Goal: Transaction & Acquisition: Purchase product/service

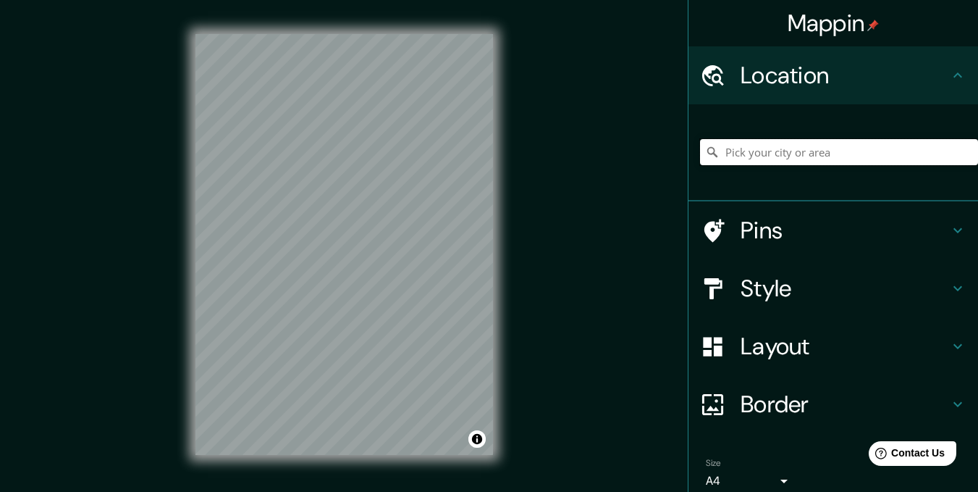
click at [823, 152] on input "Pick your city or area" at bounding box center [839, 152] width 278 height 26
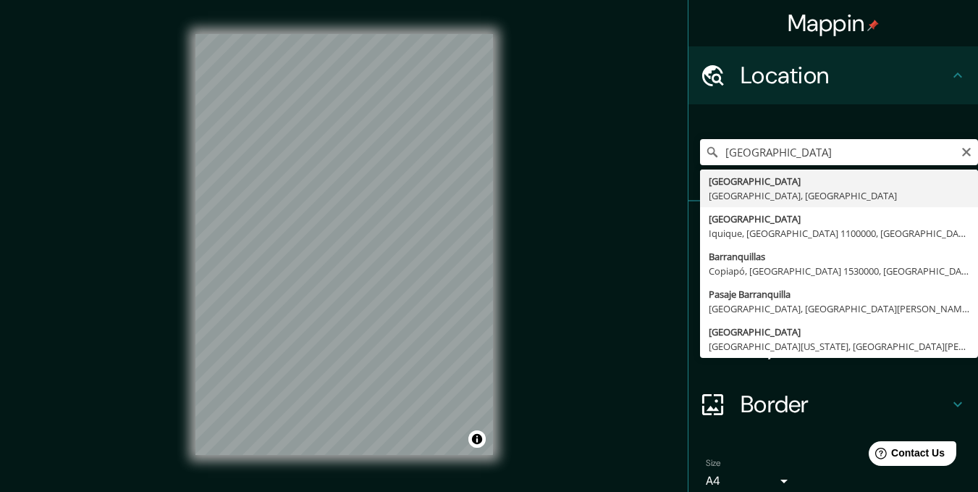
type input "[GEOGRAPHIC_DATA], [GEOGRAPHIC_DATA], [GEOGRAPHIC_DATA]"
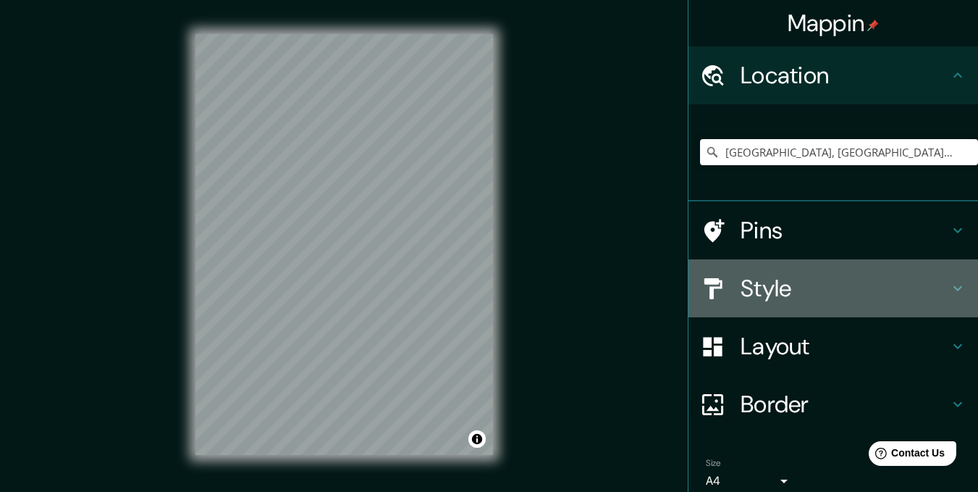
click at [852, 286] on h4 "Style" at bounding box center [845, 288] width 209 height 29
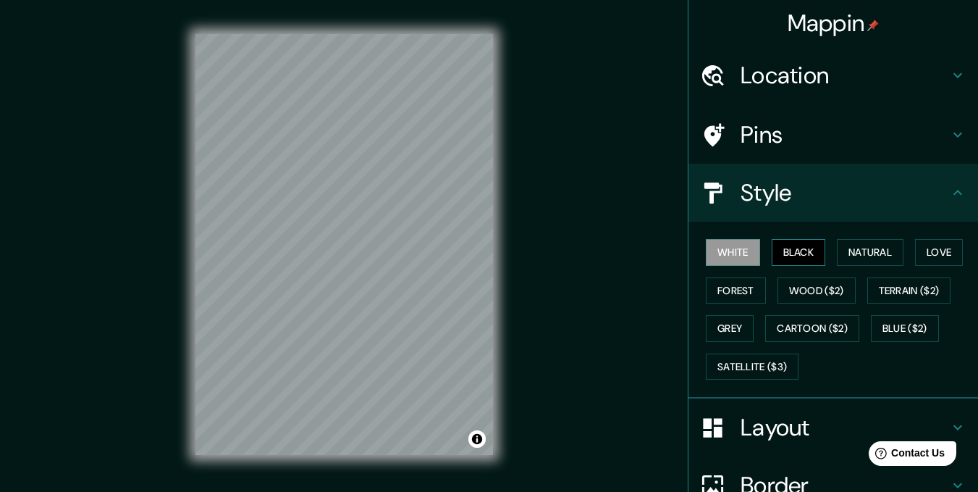
click at [803, 252] on button "Black" at bounding box center [799, 252] width 54 height 27
click at [738, 285] on button "Forest" at bounding box center [736, 290] width 60 height 27
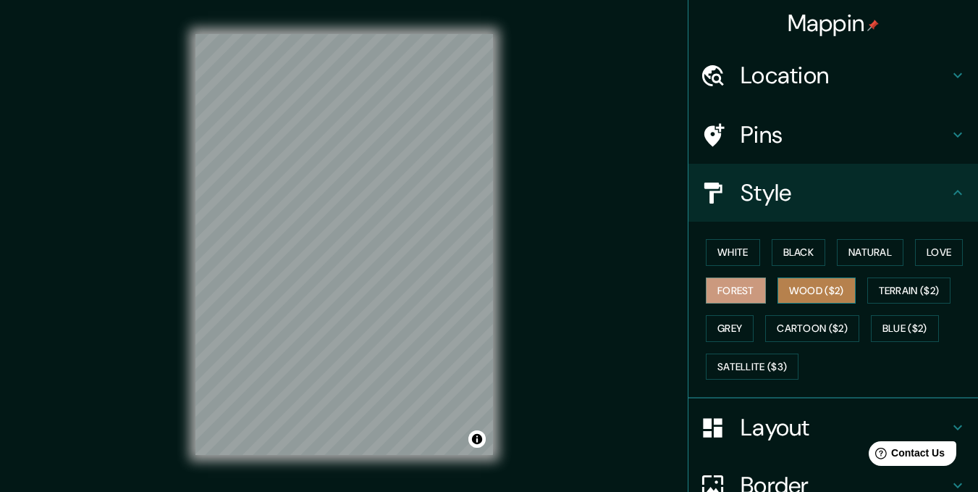
click at [812, 279] on button "Wood ($2)" at bounding box center [817, 290] width 78 height 27
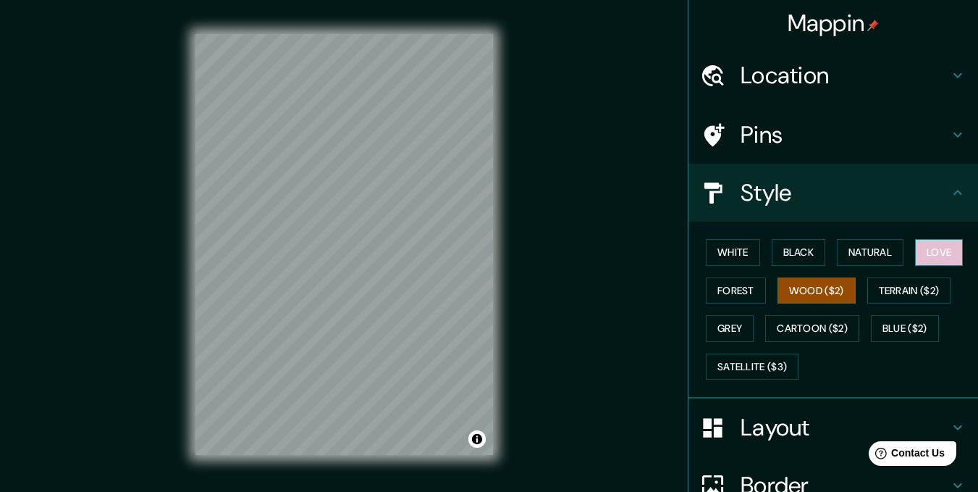
click at [931, 245] on button "Love" at bounding box center [939, 252] width 48 height 27
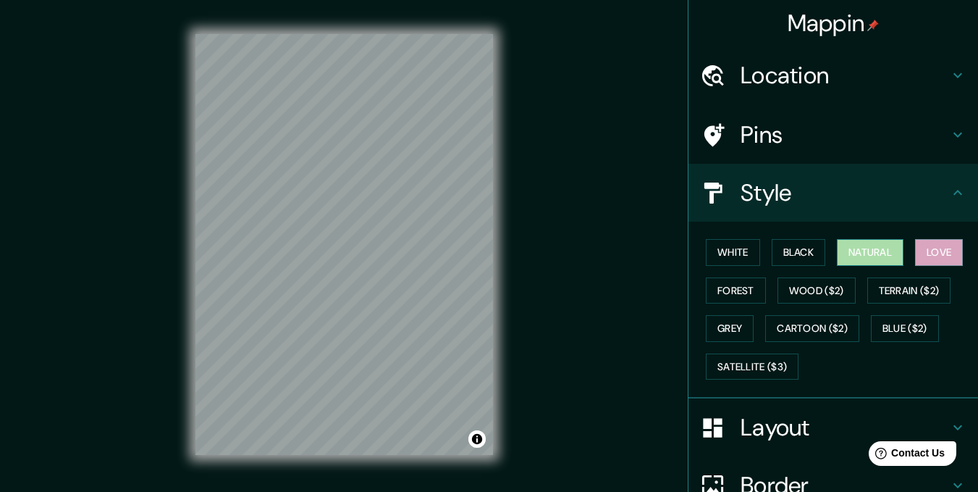
click at [873, 245] on button "Natural" at bounding box center [870, 252] width 67 height 27
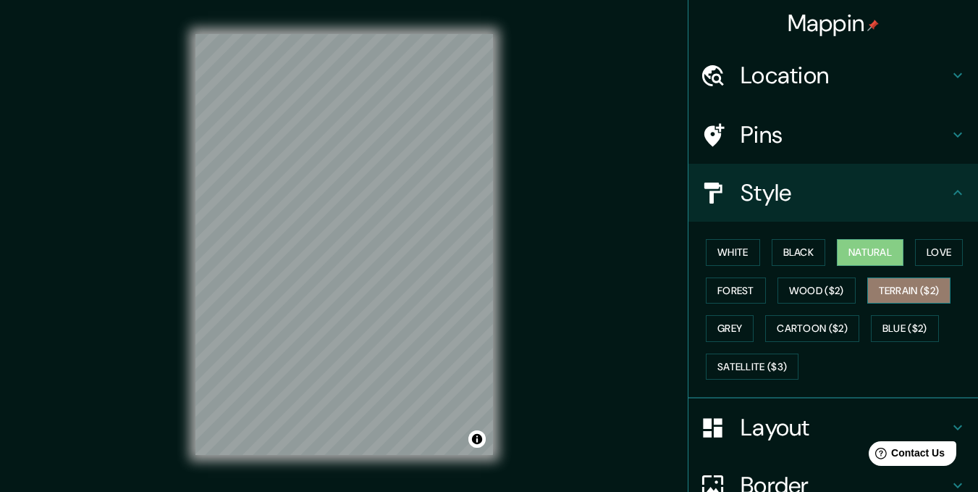
click at [901, 279] on button "Terrain ($2)" at bounding box center [909, 290] width 84 height 27
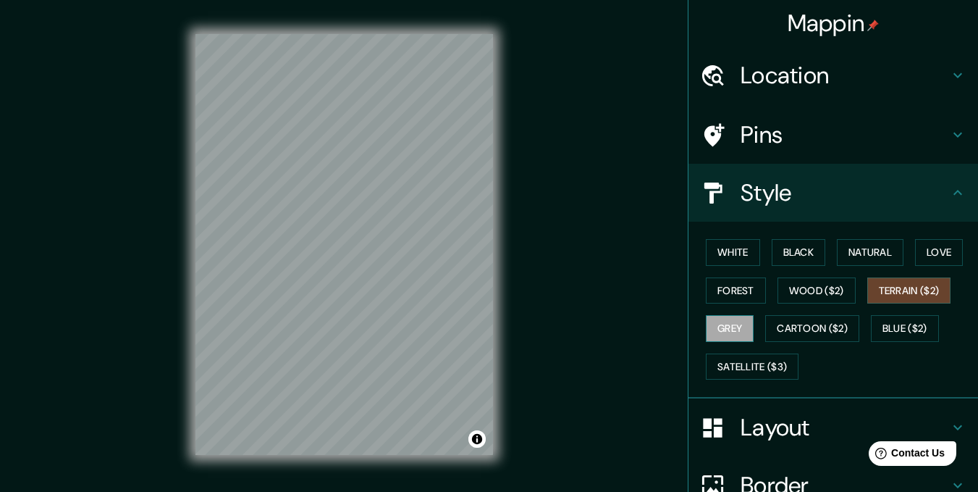
click at [724, 327] on button "Grey" at bounding box center [730, 328] width 48 height 27
click at [801, 333] on button "Cartoon ($2)" at bounding box center [812, 328] width 94 height 27
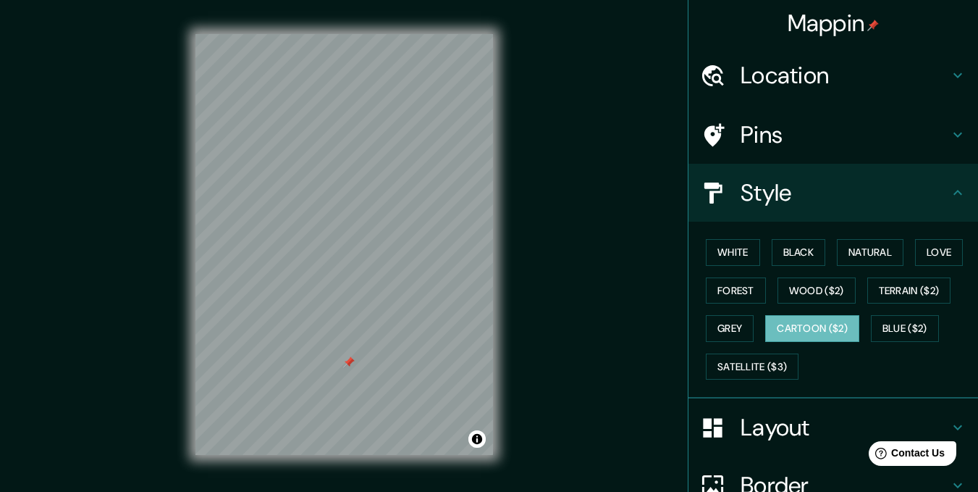
click at [542, 266] on div "Mappin Location [GEOGRAPHIC_DATA], [GEOGRAPHIC_DATA], [GEOGRAPHIC_DATA] Pins St…" at bounding box center [489, 256] width 978 height 512
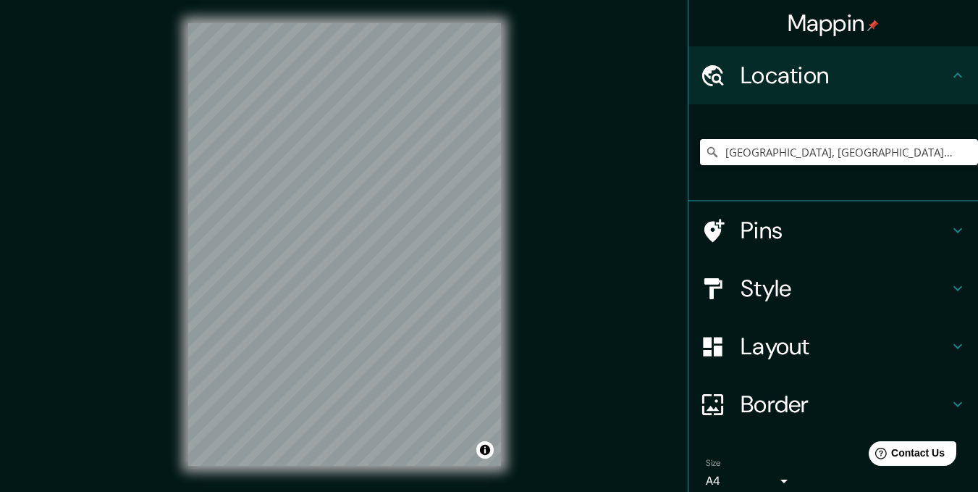
click at [921, 153] on input "[GEOGRAPHIC_DATA], [GEOGRAPHIC_DATA], [GEOGRAPHIC_DATA]" at bounding box center [839, 152] width 278 height 26
drag, startPoint x: 895, startPoint y: 156, endPoint x: 770, endPoint y: 152, distance: 124.6
click at [770, 152] on input "[GEOGRAPHIC_DATA], [GEOGRAPHIC_DATA], [GEOGRAPHIC_DATA]" at bounding box center [839, 152] width 278 height 26
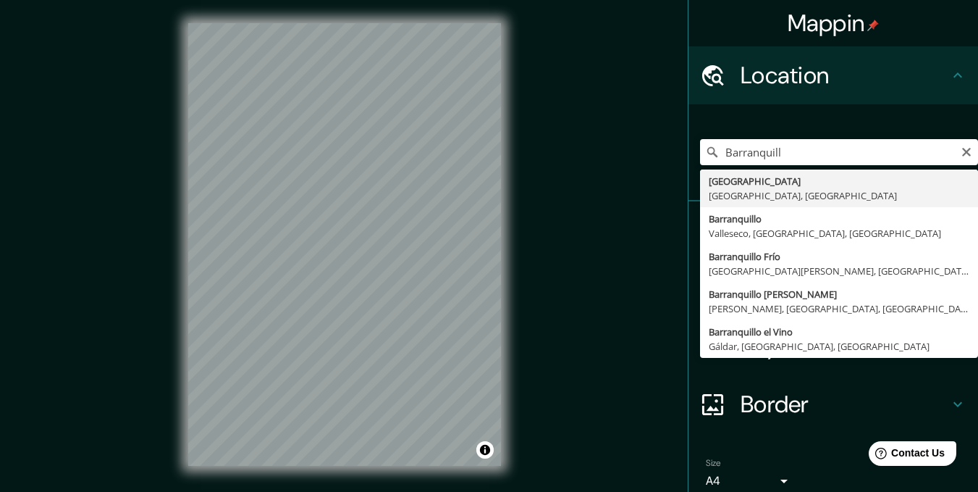
type input "[GEOGRAPHIC_DATA], [GEOGRAPHIC_DATA], [GEOGRAPHIC_DATA]"
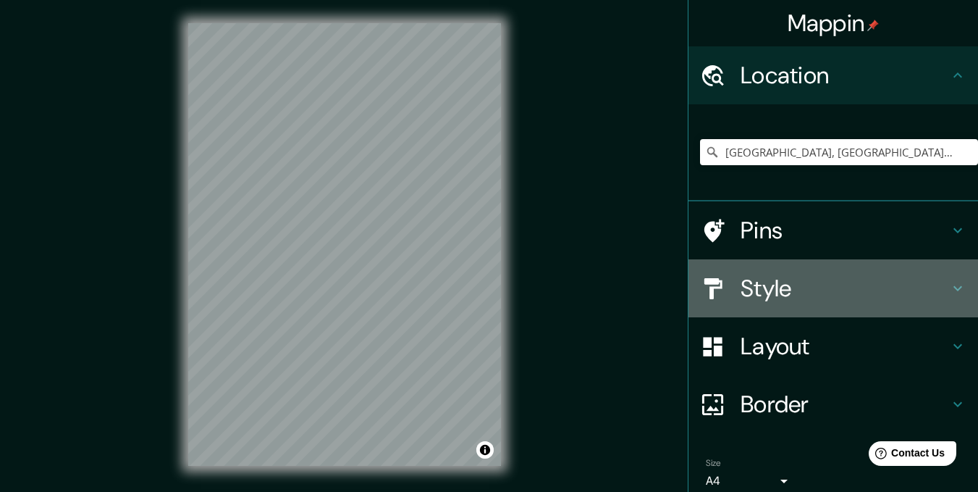
click at [827, 293] on h4 "Style" at bounding box center [845, 288] width 209 height 29
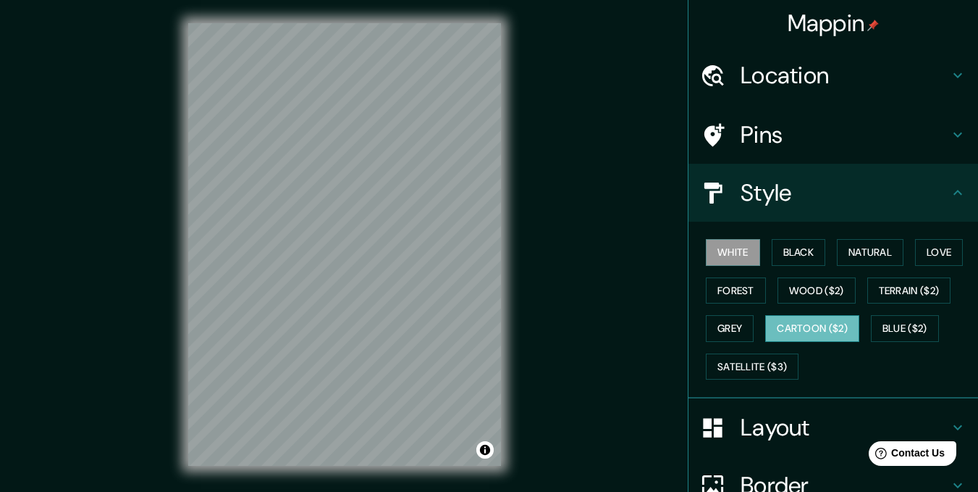
click at [812, 329] on button "Cartoon ($2)" at bounding box center [812, 328] width 94 height 27
click at [740, 245] on button "White" at bounding box center [733, 252] width 54 height 27
